Goal: Navigation & Orientation: Find specific page/section

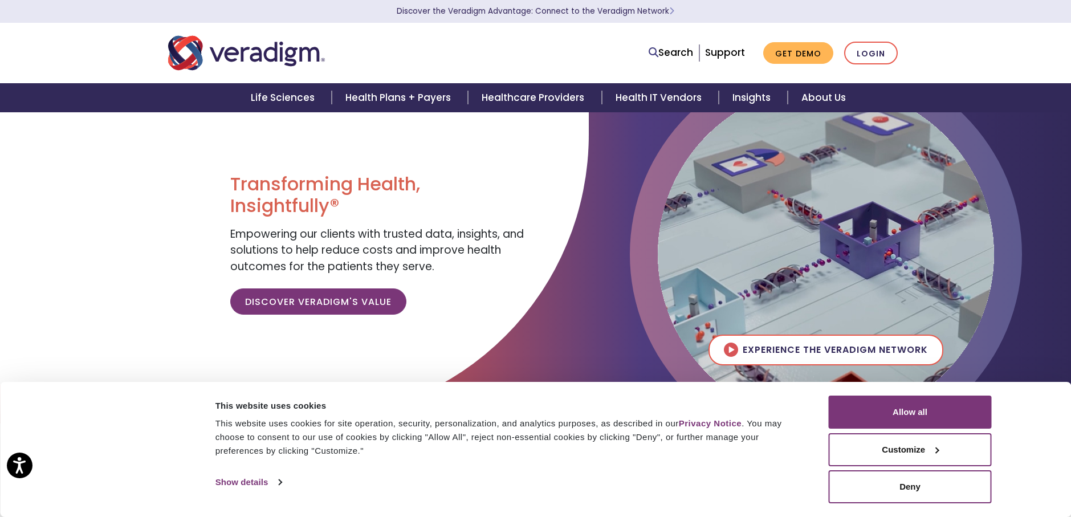
click at [80, 51] on nav "Search Support Get Demo Login" at bounding box center [535, 53] width 1071 height 60
click at [0, 0] on link "Risk Adjustment and Quality Management" at bounding box center [0, 0] width 0 height 0
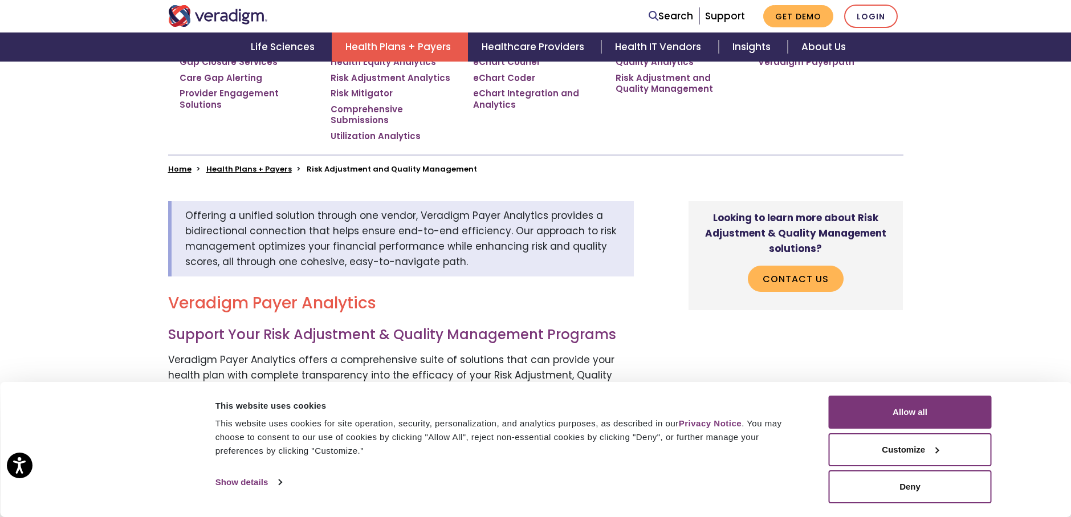
scroll to position [342, 0]
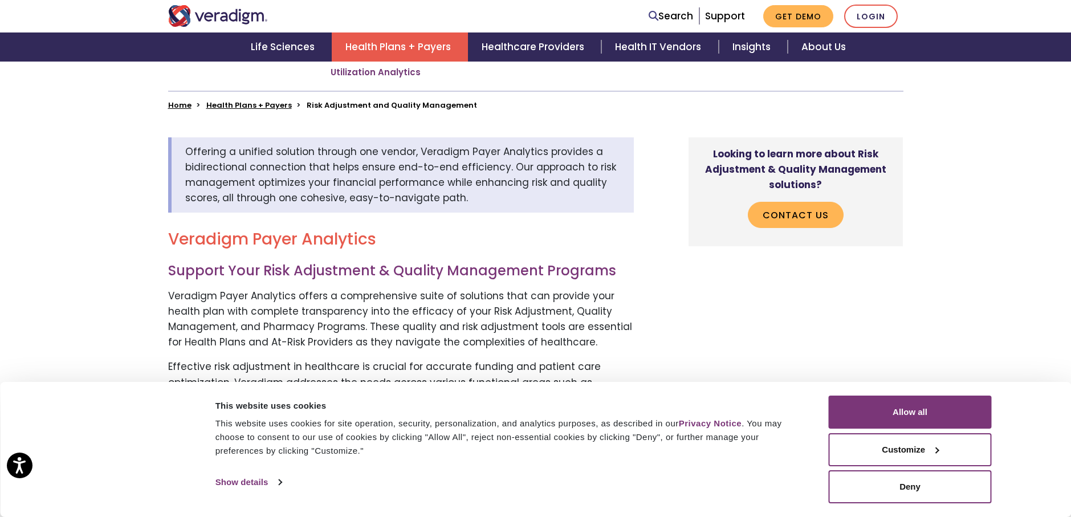
click at [851, 490] on button "Deny" at bounding box center [910, 486] width 163 height 33
click at [851, 287] on body "For screen-reader mode - click the first button of the website Accessibility Sc…" at bounding box center [535, 28] width 1071 height 517
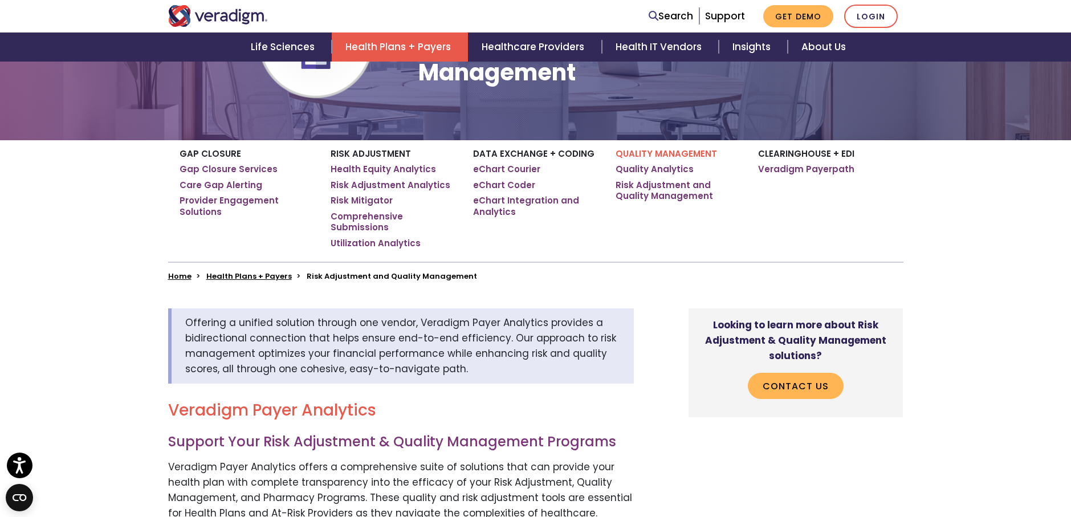
scroll to position [0, 0]
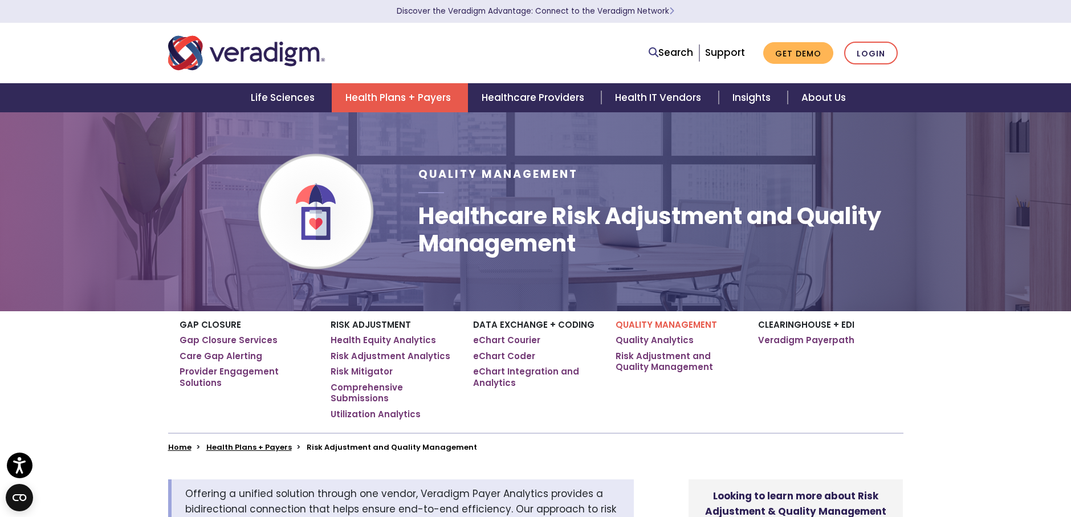
click at [0, 0] on link "Quality Analytics" at bounding box center [0, 0] width 0 height 0
